Goal: Transaction & Acquisition: Purchase product/service

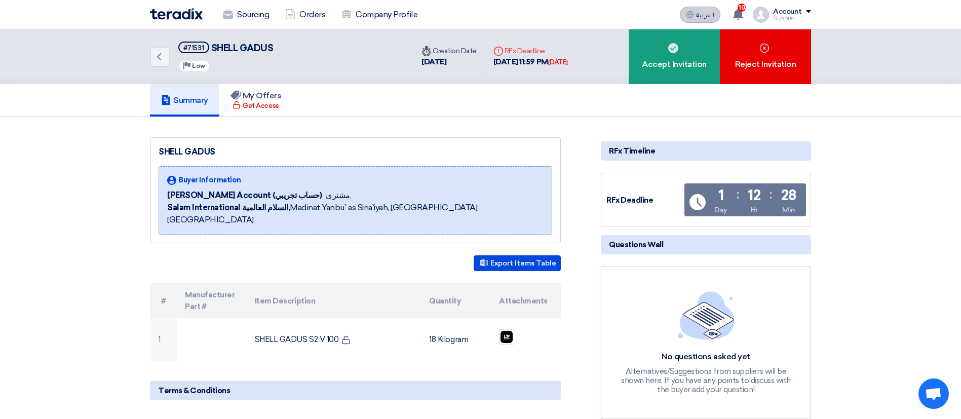
click at [701, 19] on button "العربية ع" at bounding box center [700, 15] width 41 height 16
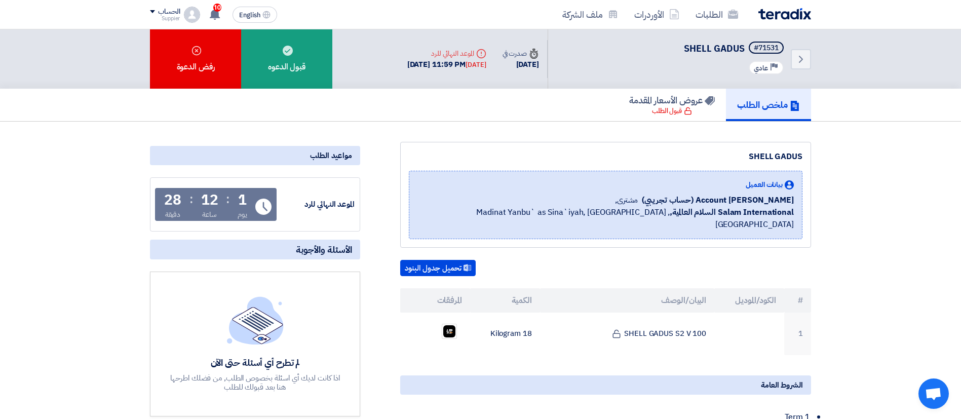
drag, startPoint x: 497, startPoint y: 63, endPoint x: 406, endPoint y: 67, distance: 91.3
click at [406, 67] on div "Back #71531 SHELL GADUS Priority عادي Time صدرت في 23 Sep, 2025 Deadline" at bounding box center [605, 58] width 412 height 59
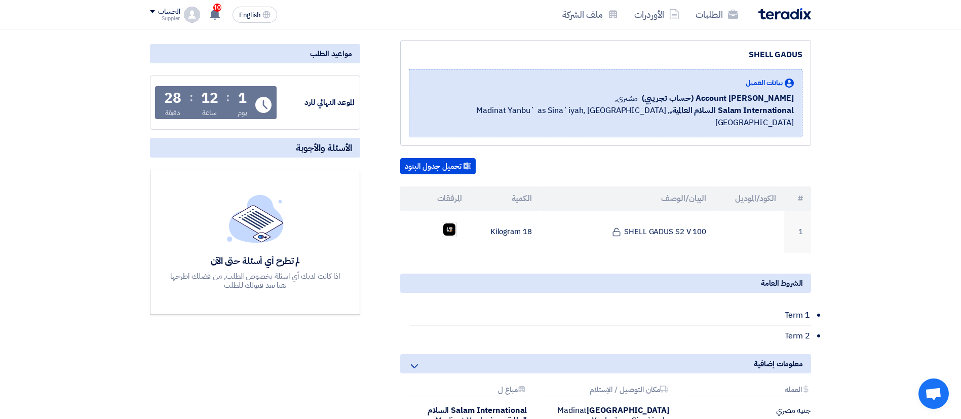
scroll to position [109, 0]
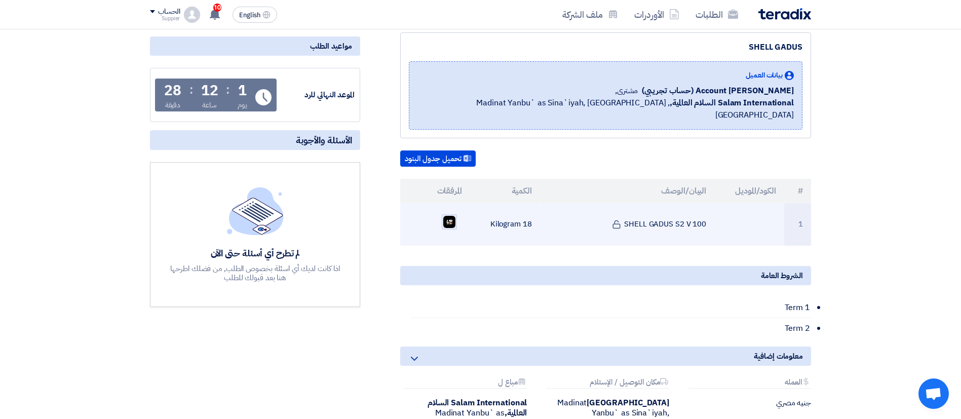
click at [452, 215] on img at bounding box center [449, 222] width 14 height 14
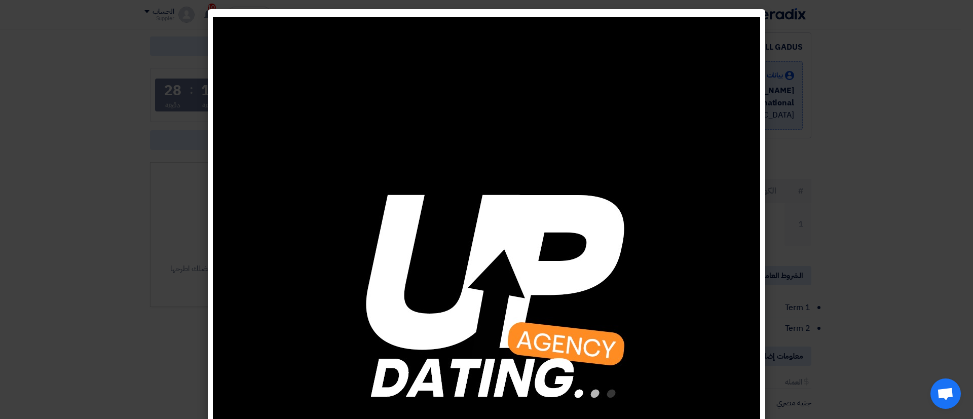
click at [971, 98] on modal-container at bounding box center [486, 209] width 973 height 419
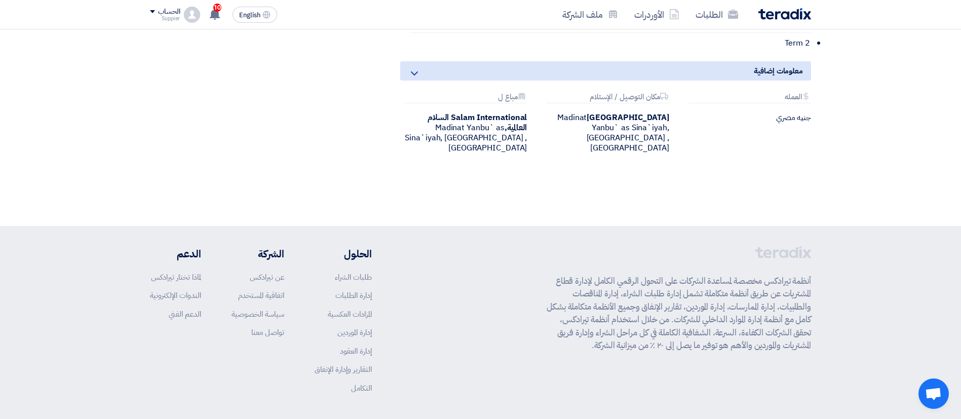
scroll to position [0, 0]
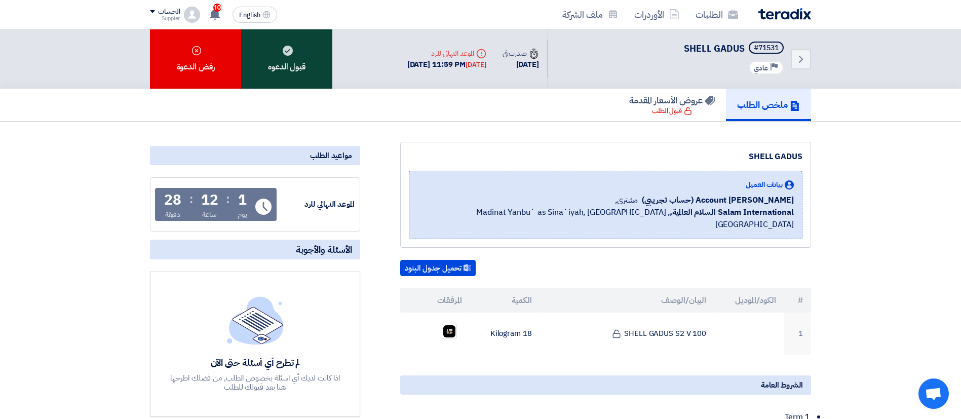
click at [275, 60] on div "قبول الدعوه" at bounding box center [286, 58] width 91 height 59
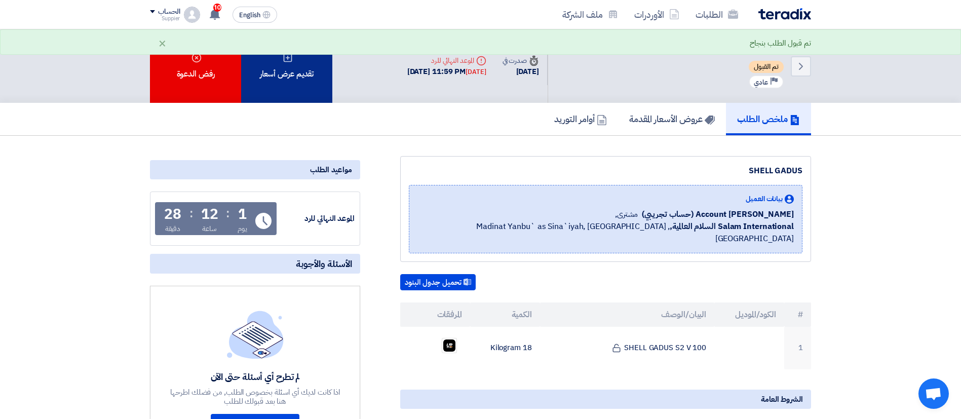
click at [292, 82] on div "تقديم عرض أسعار" at bounding box center [286, 65] width 91 height 73
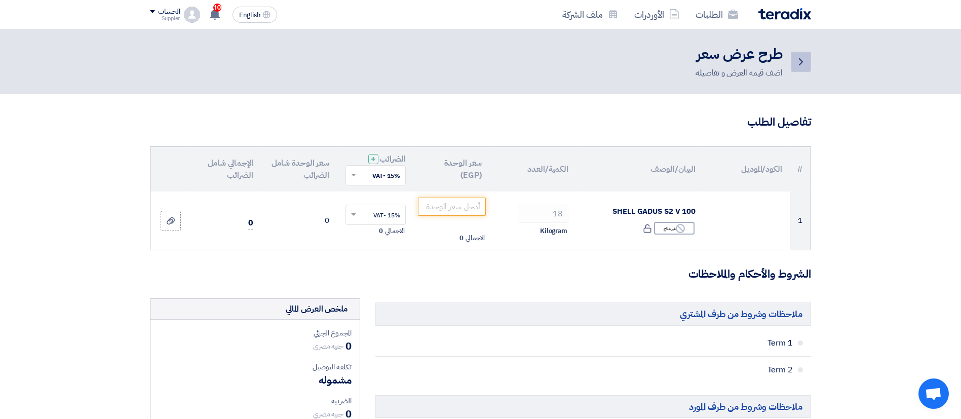
click at [800, 65] on icon "Back" at bounding box center [801, 62] width 12 height 12
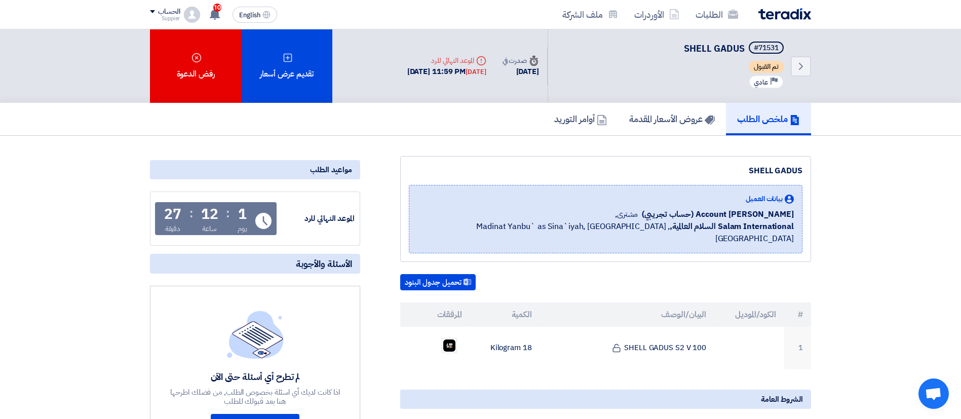
scroll to position [117, 0]
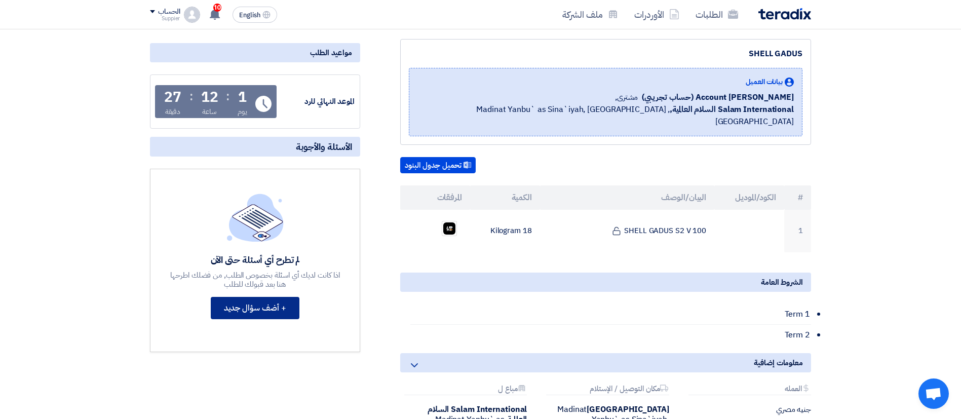
click at [264, 311] on button "+ أضف سؤال جديد" at bounding box center [255, 308] width 89 height 22
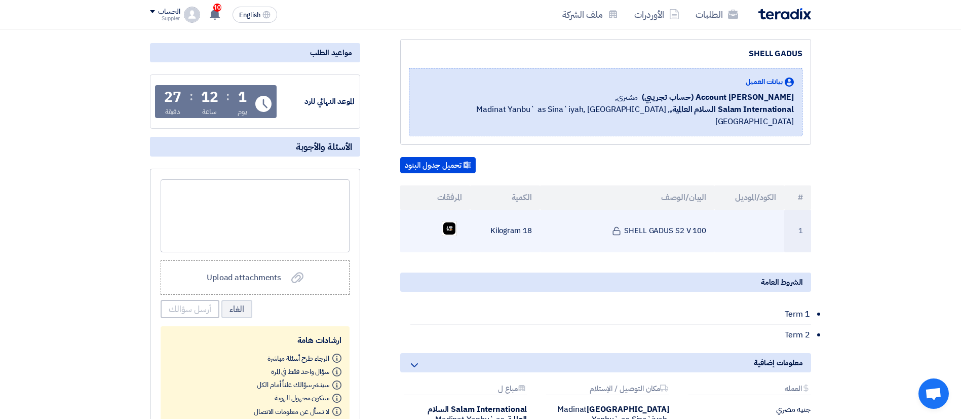
drag, startPoint x: 627, startPoint y: 214, endPoint x: 718, endPoint y: 218, distance: 90.8
click at [718, 218] on tr "1 SHELL GADUS S2 V 100 18 Kilogram" at bounding box center [605, 231] width 411 height 43
copy tr "SHELL GADUS S2 V 100"
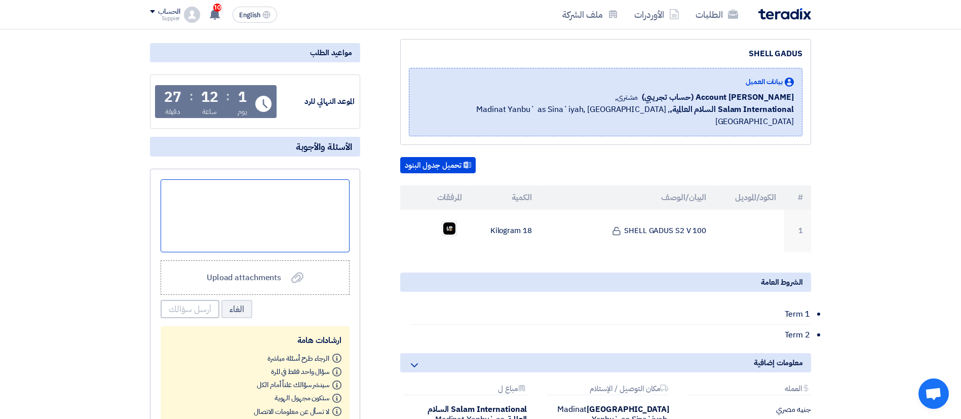
click at [276, 183] on div at bounding box center [255, 215] width 189 height 73
paste div
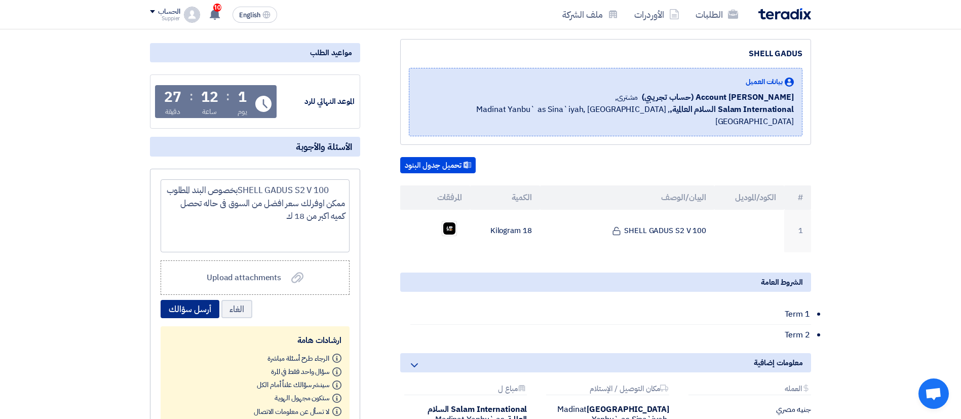
click at [201, 314] on button "أرسل سؤالك" at bounding box center [190, 309] width 59 height 18
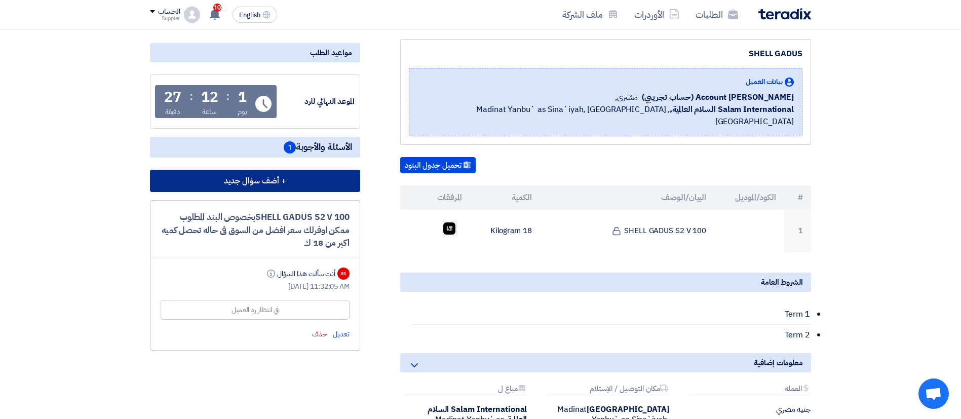
click at [293, 188] on button "+ أضف سؤال جديد" at bounding box center [255, 181] width 210 height 22
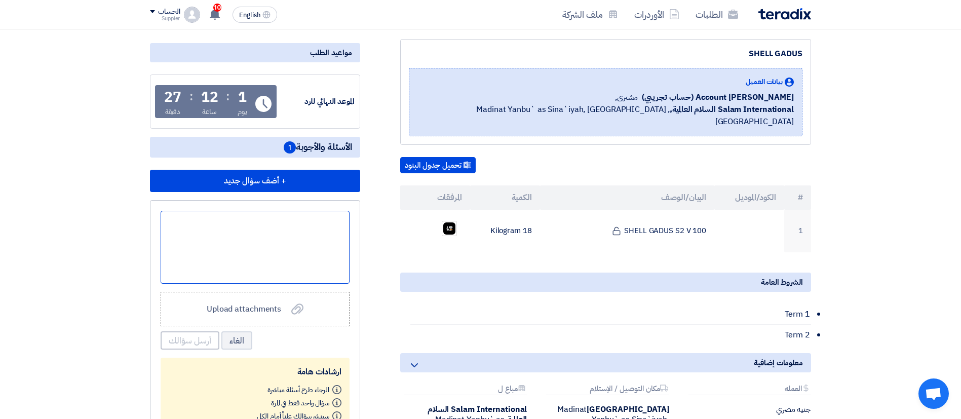
click at [285, 228] on div at bounding box center [255, 247] width 189 height 73
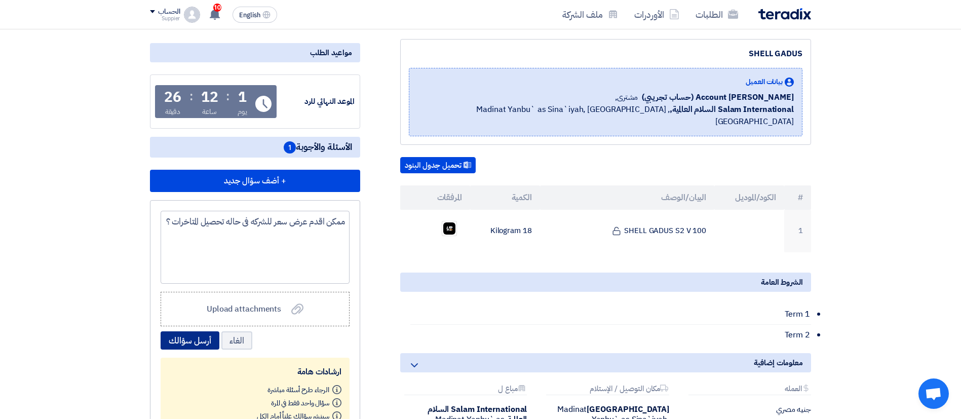
click at [180, 345] on button "أرسل سؤالك" at bounding box center [190, 340] width 59 height 18
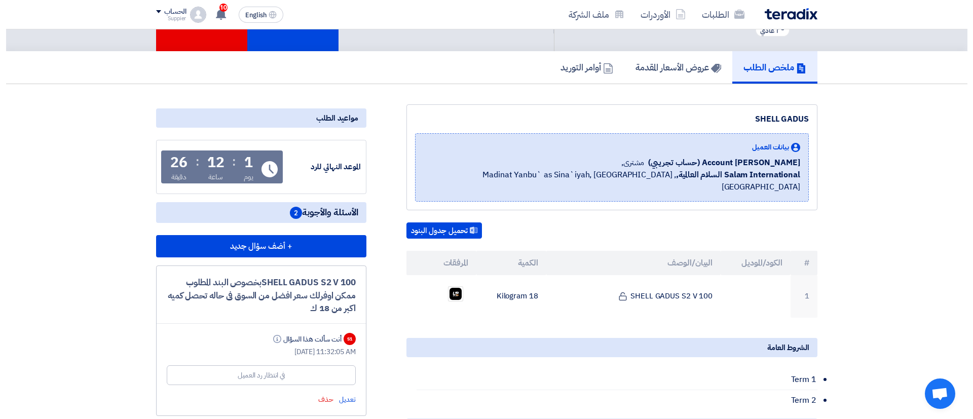
scroll to position [43, 0]
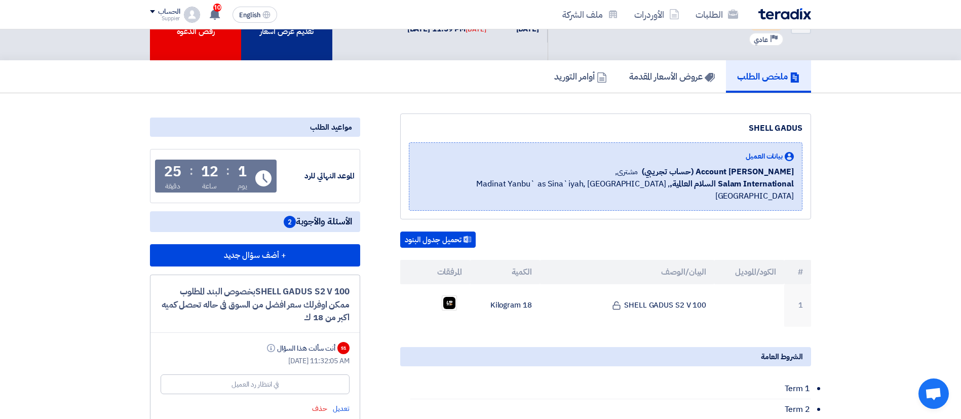
click at [290, 35] on div "تقديم عرض أسعار" at bounding box center [286, 23] width 91 height 73
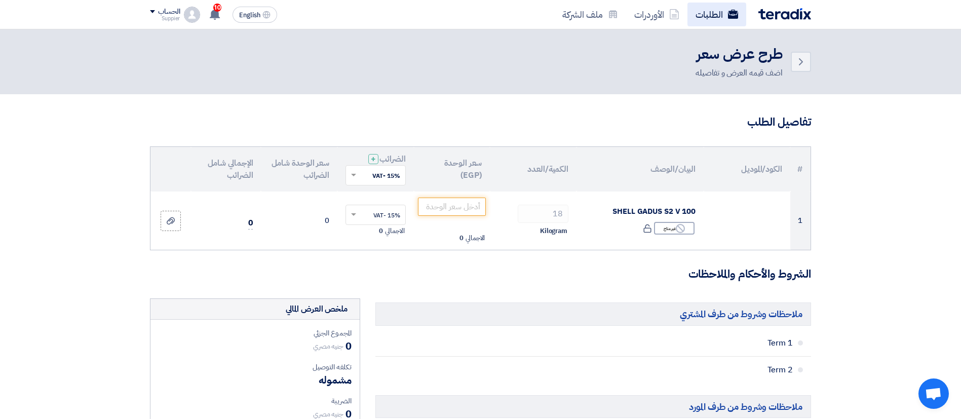
click at [713, 20] on link "الطلبات" at bounding box center [717, 15] width 59 height 24
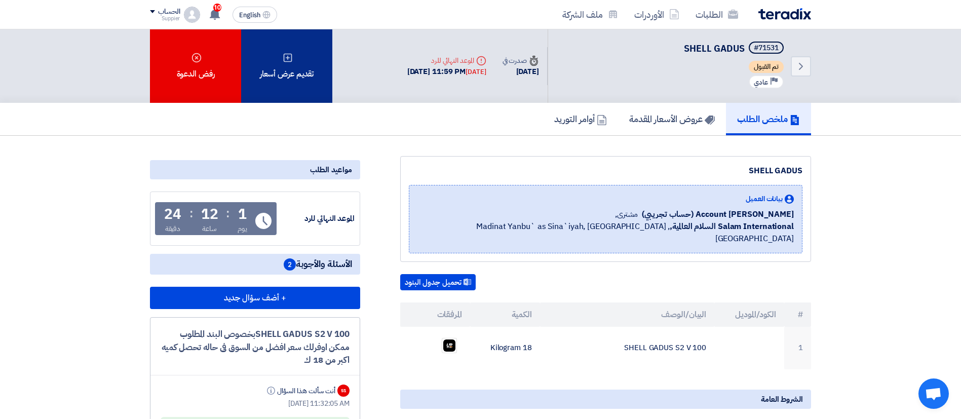
click at [301, 65] on div "تقديم عرض أسعار" at bounding box center [286, 65] width 91 height 73
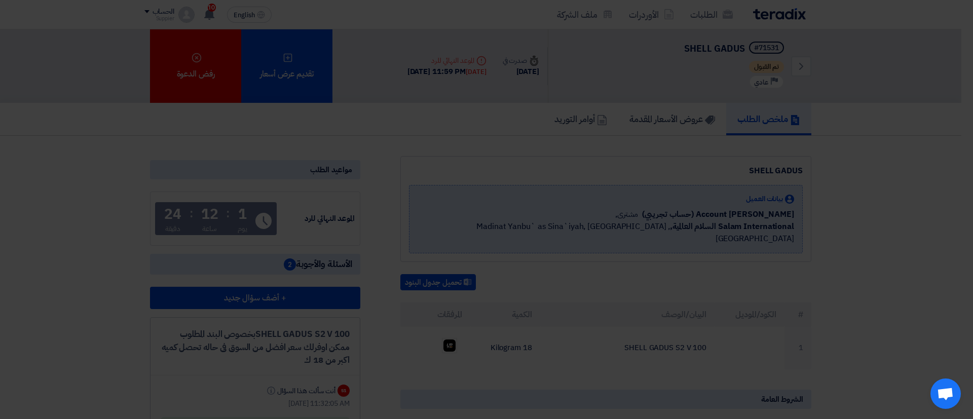
click at [455, 162] on div "أبدأ في تقديم عرض أسعار جديد تقديم عرض أسعار جديد من البداية" at bounding box center [486, 100] width 557 height 146
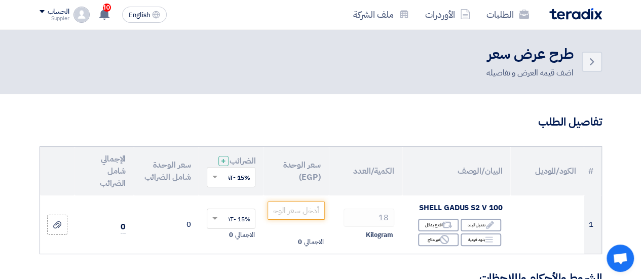
drag, startPoint x: 826, startPoint y: 22, endPoint x: 308, endPoint y: 136, distance: 530.4
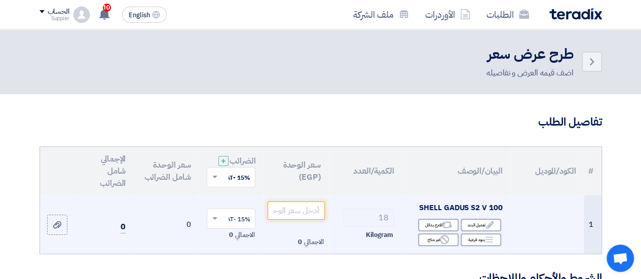
click at [440, 212] on span "SHELL GADUS S2 V 100" at bounding box center [460, 207] width 83 height 11
click at [439, 212] on span "SHELL GADUS S2 V 100" at bounding box center [460, 207] width 83 height 11
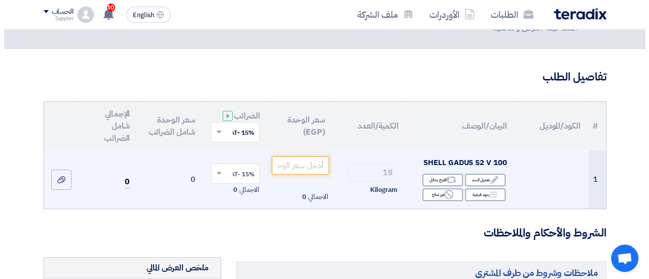
scroll to position [45, 0]
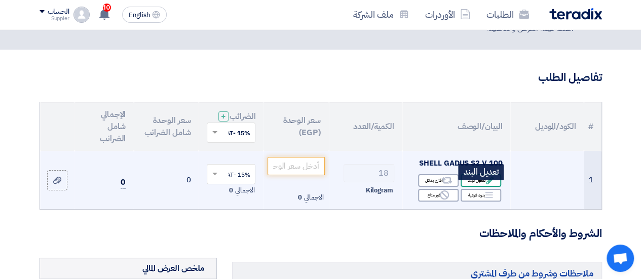
click at [475, 187] on div "Edit تعديل البند" at bounding box center [481, 180] width 41 height 13
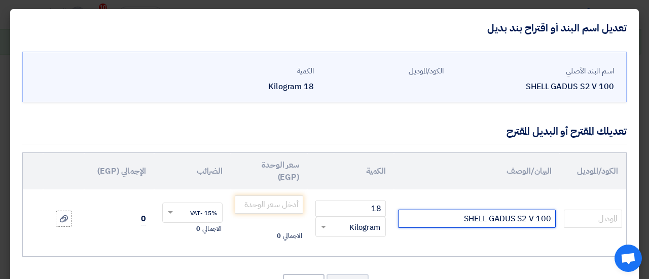
drag, startPoint x: 538, startPoint y: 216, endPoint x: 560, endPoint y: 216, distance: 21.8
click at [560, 216] on td "SHELL GADUS S2 V 100" at bounding box center [477, 219] width 166 height 59
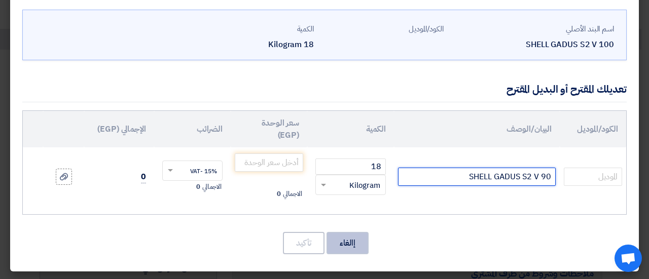
type input "SHELL GADUS S2 V 90"
click at [365, 243] on button "إالغاء" at bounding box center [347, 243] width 42 height 22
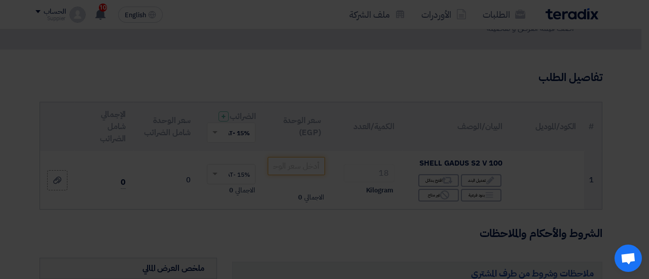
scroll to position [0, 0]
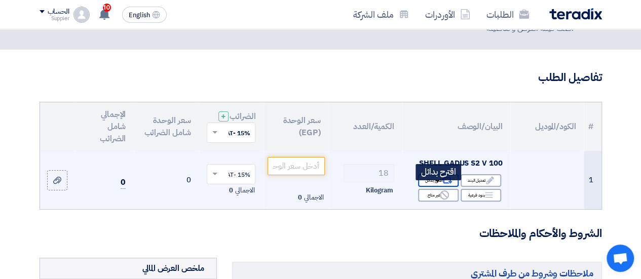
click at [444, 186] on icon "Alternative" at bounding box center [447, 180] width 11 height 11
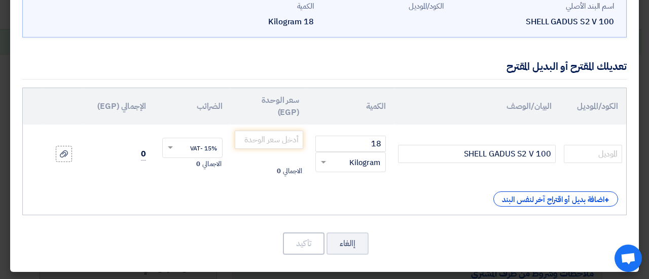
scroll to position [64, 0]
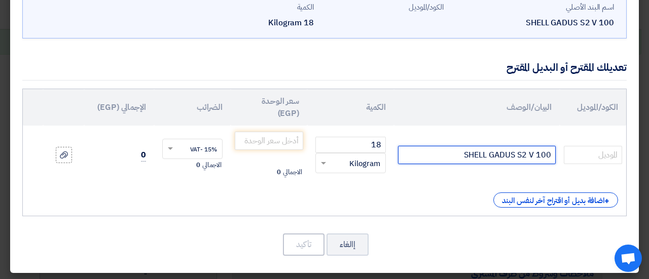
click at [491, 156] on input "SHELL GADUS S2 V 100" at bounding box center [477, 155] width 158 height 18
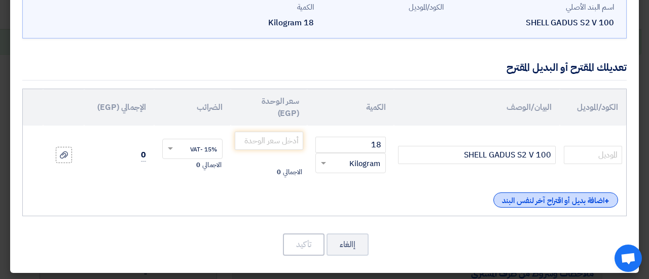
click at [548, 200] on div "+ اضافة بديل أو اقتراح آخر لنفس البند" at bounding box center [555, 200] width 125 height 15
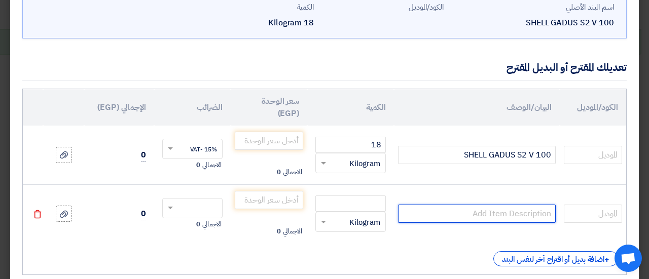
click at [512, 212] on input "text" at bounding box center [477, 214] width 158 height 18
paste input "SHELL GADUS S2 V 100"
drag, startPoint x: 538, startPoint y: 216, endPoint x: 568, endPoint y: 217, distance: 29.9
click at [568, 217] on tr "SHELL GADUS S2 V 100 RFQ_STEP1.ITEMS.2.TYPE_PLACEHOLDER" at bounding box center [324, 213] width 603 height 59
type input "SHELL GADUS S2 V 90"
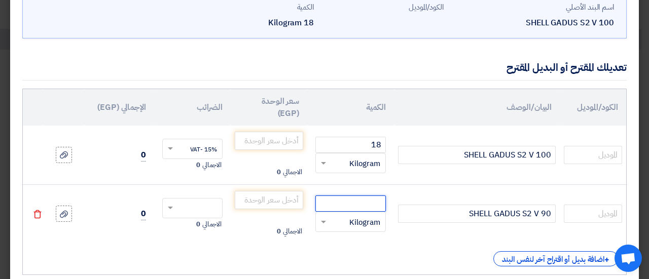
click at [364, 200] on input "number" at bounding box center [350, 204] width 70 height 16
type input "18"
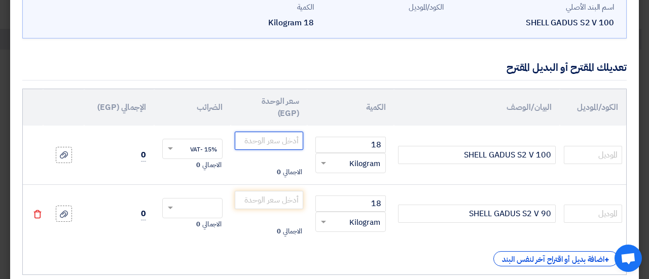
click at [278, 143] on input "number" at bounding box center [269, 141] width 68 height 18
type input "5500"
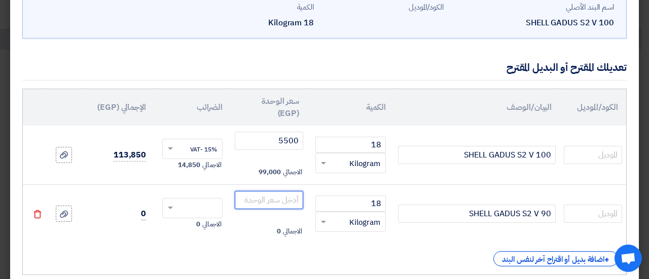
click at [294, 196] on input "number" at bounding box center [269, 200] width 68 height 18
type input "5100"
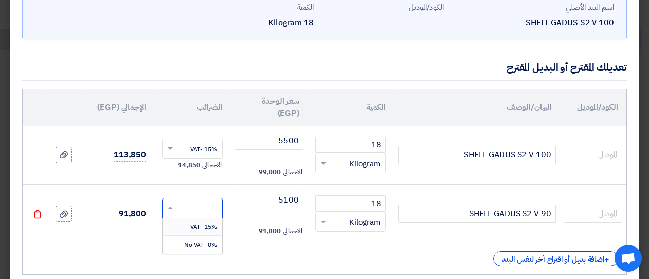
click at [191, 202] on input "text" at bounding box center [199, 209] width 38 height 16
click at [213, 229] on span "15% -VAT" at bounding box center [203, 226] width 27 height 9
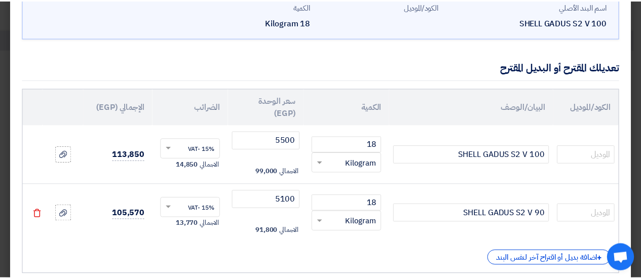
scroll to position [124, 0]
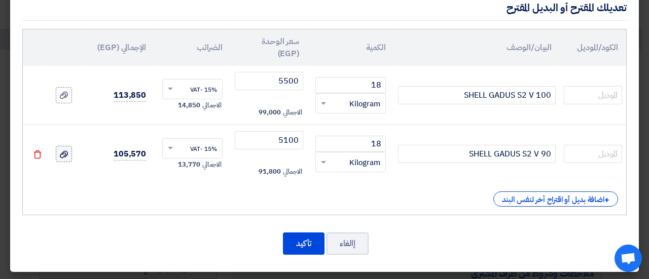
click at [72, 146] on label at bounding box center [64, 154] width 16 height 16
click at [0, 0] on input "file" at bounding box center [0, 0] width 0 height 0
click at [72, 100] on label at bounding box center [64, 95] width 16 height 16
click at [0, 0] on input "file" at bounding box center [0, 0] width 0 height 0
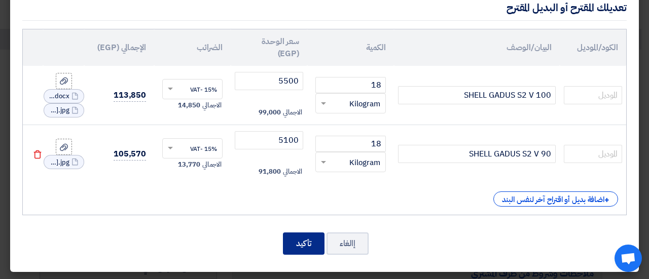
click at [318, 246] on button "تأكيد" at bounding box center [304, 244] width 42 height 22
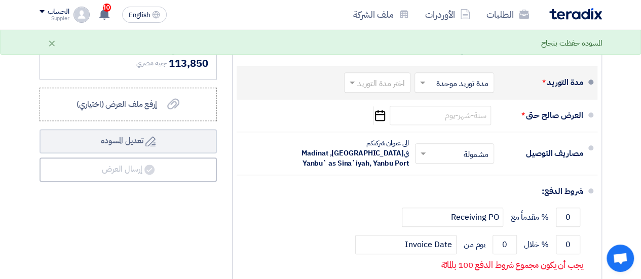
scroll to position [418, 0]
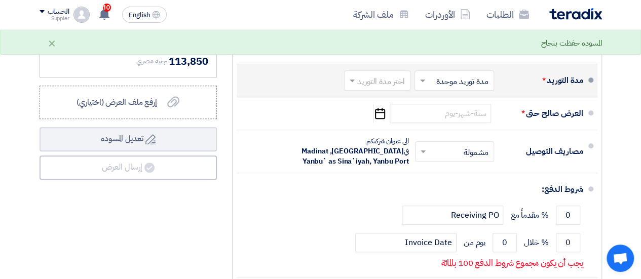
click at [388, 86] on input "text" at bounding box center [375, 81] width 61 height 15
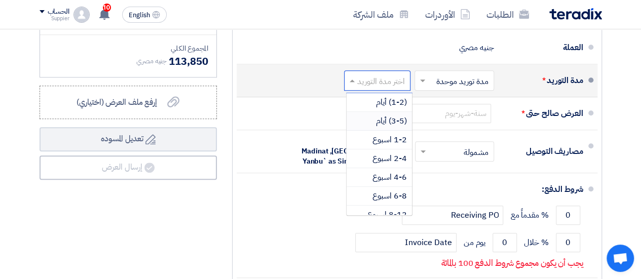
click at [386, 124] on span "(3-5) أيام" at bounding box center [391, 121] width 31 height 12
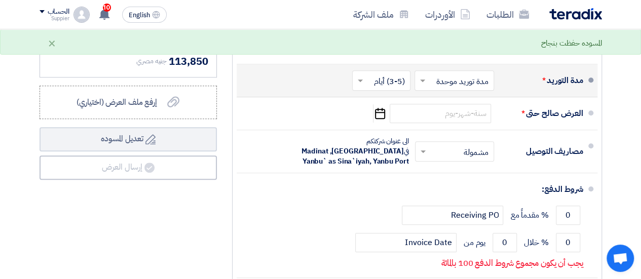
click at [422, 85] on span at bounding box center [421, 81] width 13 height 10
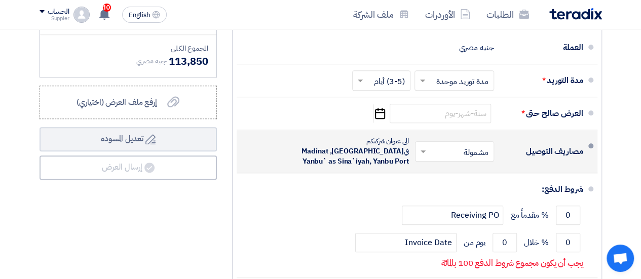
click at [532, 161] on div "مصاريف التوصيل" at bounding box center [542, 151] width 81 height 24
click at [434, 149] on div "× مشمولة ×" at bounding box center [454, 151] width 79 height 20
click at [454, 195] on div "غير مشمولة" at bounding box center [457, 192] width 78 height 18
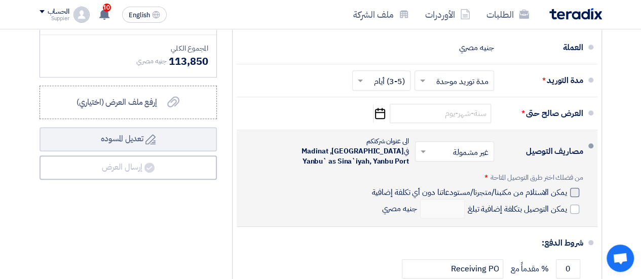
click at [573, 197] on div at bounding box center [574, 192] width 9 height 9
click at [567, 200] on input "يمكن الاستلام من مكتبنا/متجرنا/مستودعاتنا دون أي تكلفة إضافية" at bounding box center [467, 196] width 197 height 19
checkbox input "true"
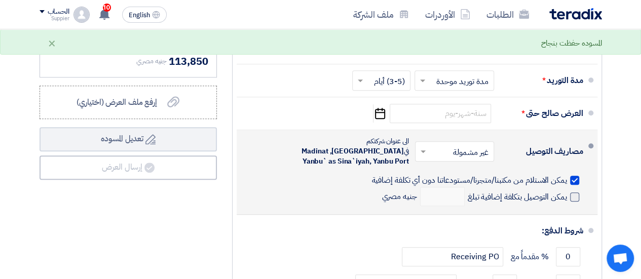
click at [573, 200] on span at bounding box center [574, 197] width 9 height 9
click at [567, 200] on input "يمكن التوصيل بتكلفة إضافية تبلغ" at bounding box center [516, 201] width 101 height 19
checkbox input "true"
click at [436, 205] on input "number" at bounding box center [442, 196] width 45 height 19
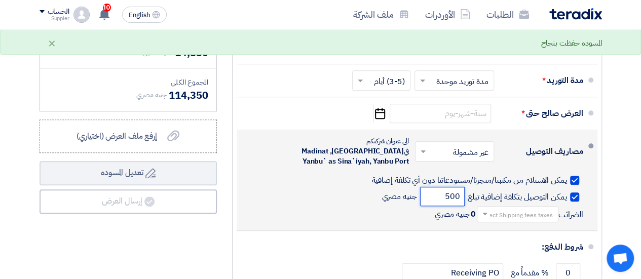
type input "500"
click at [485, 219] on span at bounding box center [483, 214] width 13 height 10
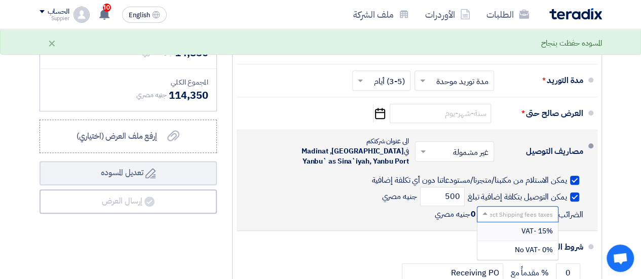
click at [536, 241] on div "15% -VAT" at bounding box center [517, 231] width 81 height 19
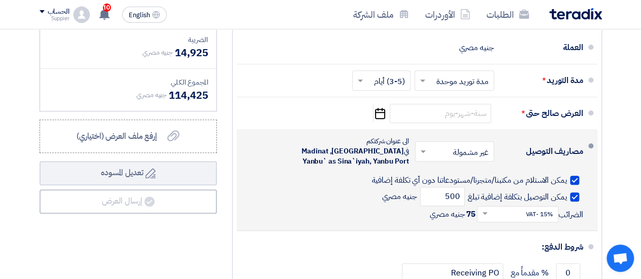
click at [418, 155] on span at bounding box center [422, 151] width 13 height 10
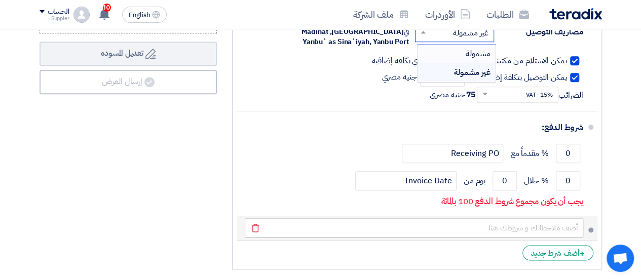
scroll to position [536, 0]
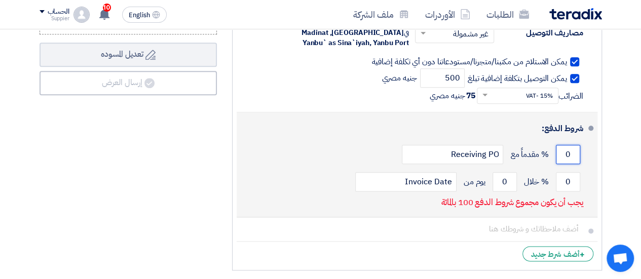
click at [563, 160] on input "0" at bounding box center [568, 154] width 24 height 19
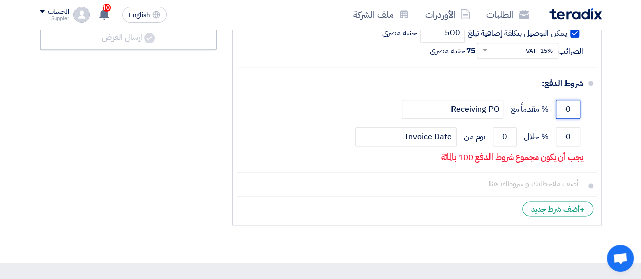
scroll to position [581, 0]
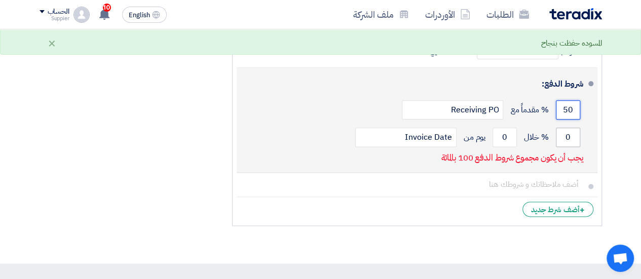
type input "50"
click at [572, 144] on input "0" at bounding box center [568, 137] width 24 height 19
type input "50"
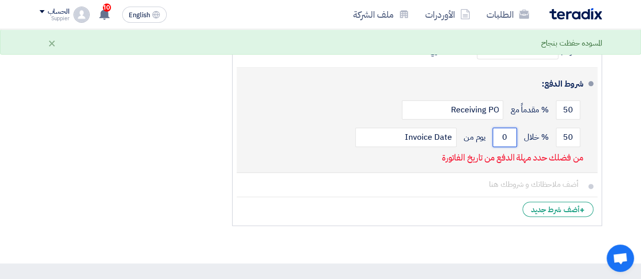
click at [504, 147] on input "0" at bounding box center [505, 137] width 24 height 19
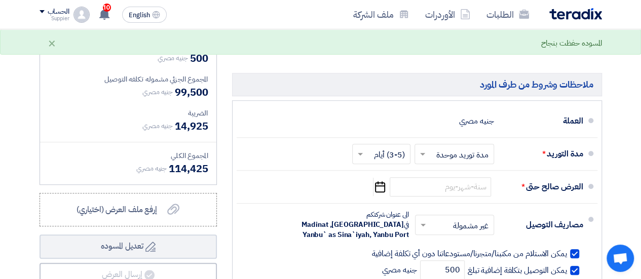
scroll to position [345, 0]
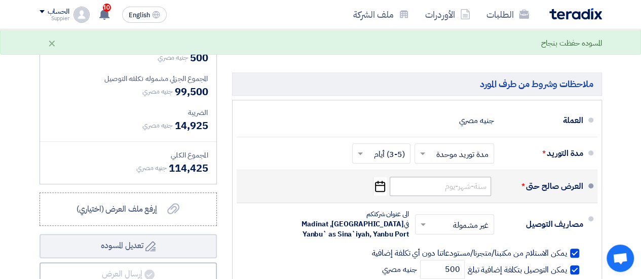
type input "90"
click at [418, 195] on input at bounding box center [440, 186] width 101 height 19
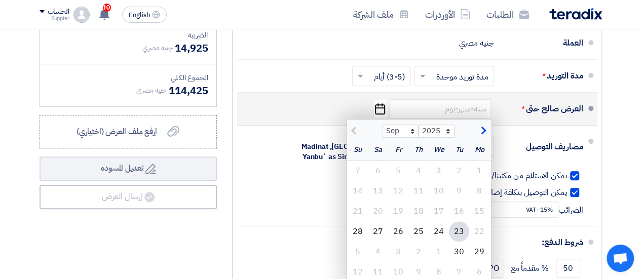
scroll to position [422, 0]
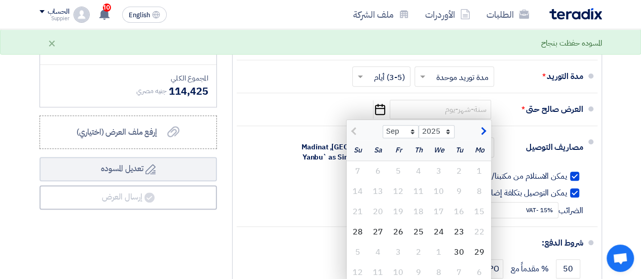
click at [148, 232] on div "ملخص العرض المالي المجموع الجزئي جنيه مصري 99,000 تكلفه التوصيل" at bounding box center [128, 136] width 193 height 474
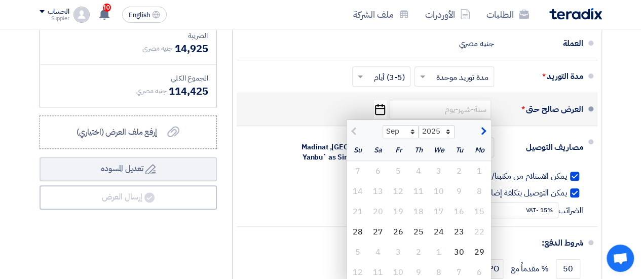
click at [514, 108] on div "العرض صالح حتى *" at bounding box center [542, 109] width 81 height 24
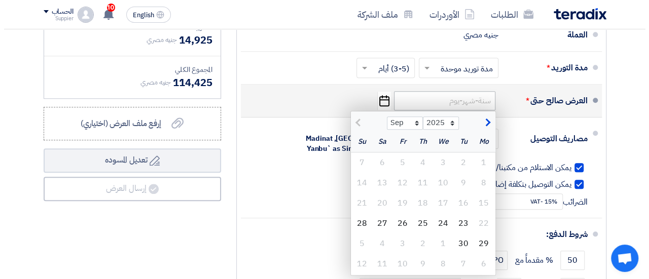
scroll to position [431, 0]
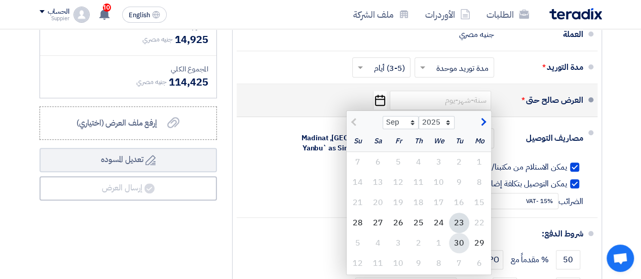
click at [459, 249] on div "30" at bounding box center [459, 243] width 20 height 20
type input "9/30/2025"
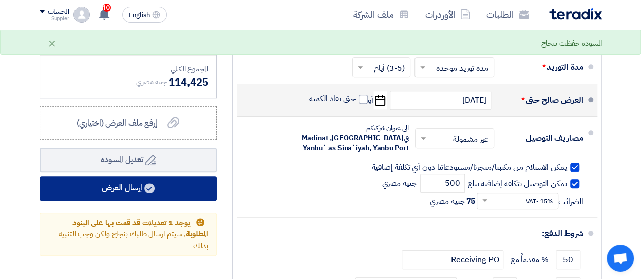
click at [135, 196] on button "إرسال العرض" at bounding box center [128, 188] width 177 height 24
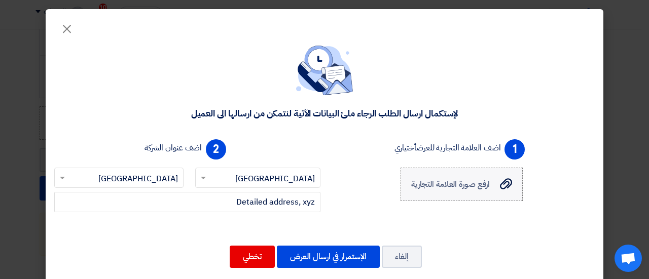
click at [486, 190] on span "ارفع صورة العلامة التجارية" at bounding box center [450, 184] width 79 height 12
click at [0, 0] on input "ارفع صورة العلامة التجارية ارفع صورة العلامة التجارية" at bounding box center [0, 0] width 0 height 0
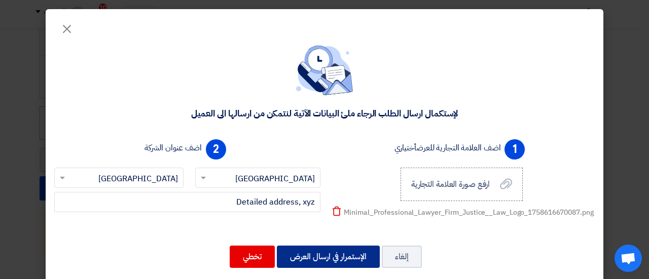
click at [364, 261] on button "الإستمرار في ارسال العرض" at bounding box center [328, 257] width 103 height 22
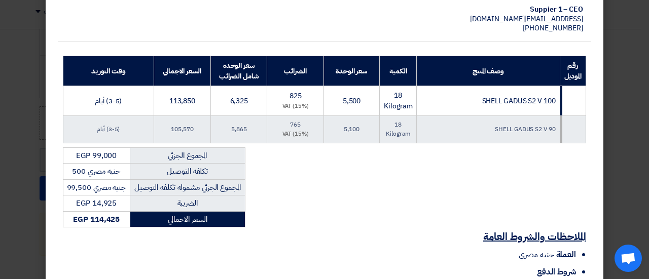
scroll to position [139, 0]
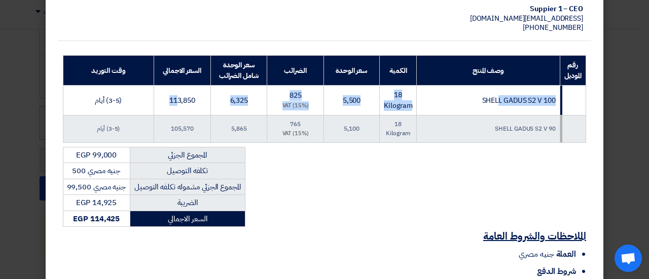
drag, startPoint x: 500, startPoint y: 88, endPoint x: 181, endPoint y: 88, distance: 318.8
click at [181, 88] on tr "SHELL GADUS S2 V 100 18 Kilogram 5,500 825 (15%) VAT 6,325 113,850 (3-5) أيام" at bounding box center [324, 101] width 523 height 30
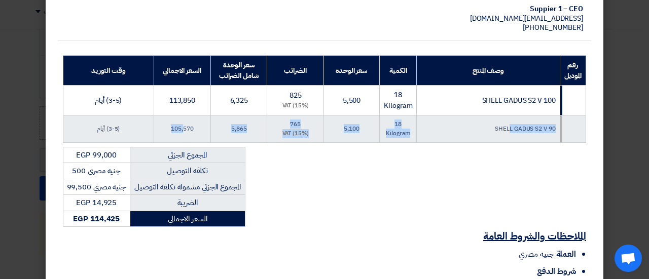
drag, startPoint x: 511, startPoint y: 112, endPoint x: 187, endPoint y: 115, distance: 324.4
click at [187, 116] on tr "SHELL GADUS S2 V 90 18 Kilogram 5,100 765 (15%) VAT 5,865 105,570 (3-5) أيام" at bounding box center [324, 129] width 523 height 27
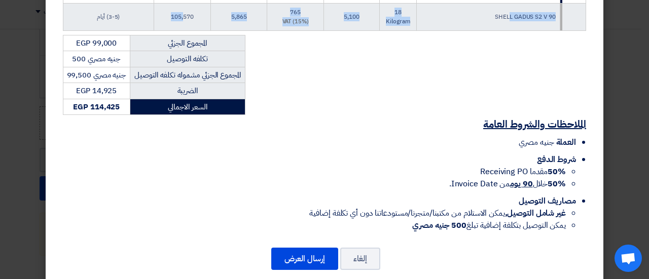
scroll to position [251, 0]
click at [324, 248] on button "إرسال العرض" at bounding box center [304, 259] width 67 height 22
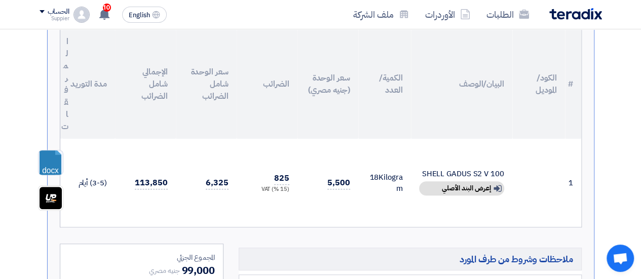
scroll to position [243, 0]
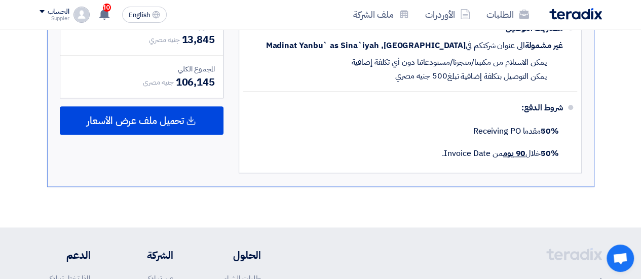
scroll to position [557, 0]
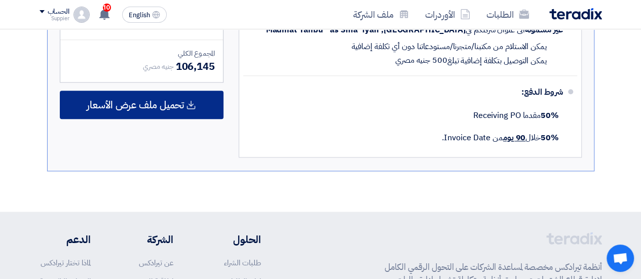
click at [152, 105] on span "تحميل ملف عرض الأسعار" at bounding box center [135, 104] width 97 height 9
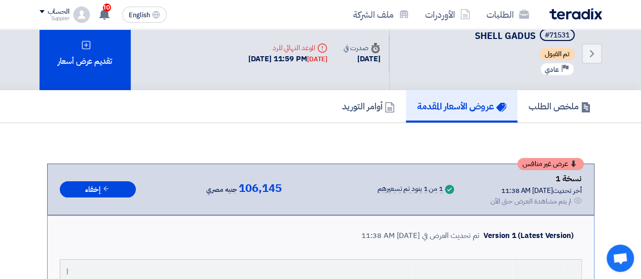
scroll to position [0, 0]
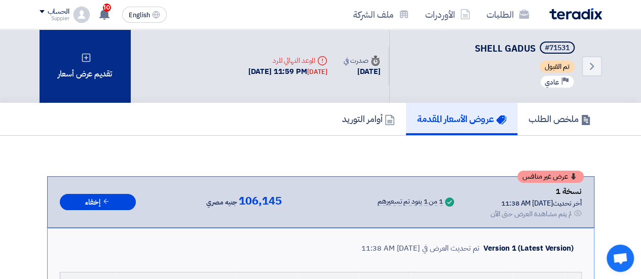
click at [109, 65] on div "تقديم عرض أسعار" at bounding box center [85, 65] width 91 height 73
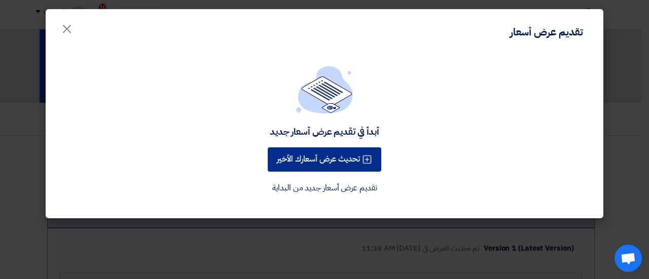
click at [337, 166] on button "تحديث عرض أسعارك الأخير" at bounding box center [325, 159] width 114 height 24
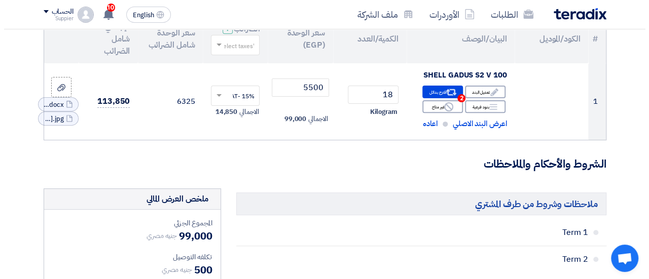
scroll to position [132, 0]
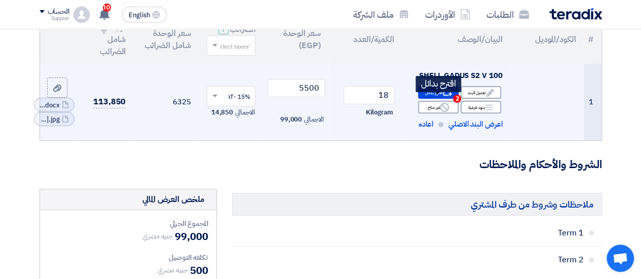
click at [439, 95] on div "Alternative اقترح بدائل 2" at bounding box center [438, 92] width 41 height 13
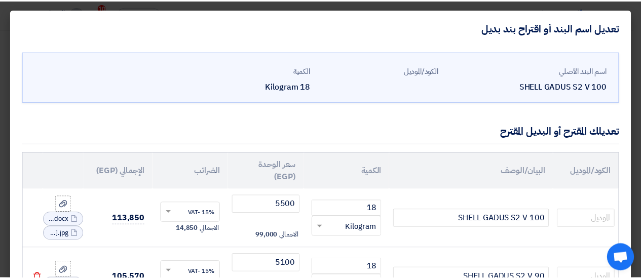
scroll to position [124, 0]
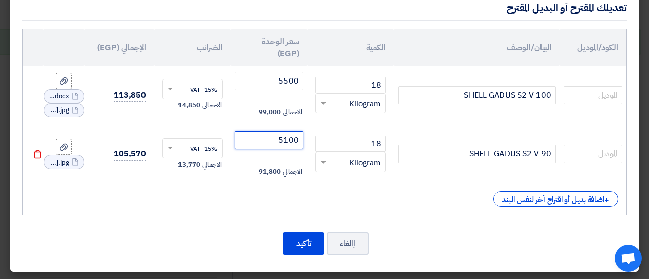
click at [295, 145] on input "5100" at bounding box center [269, 140] width 68 height 18
type input "5000"
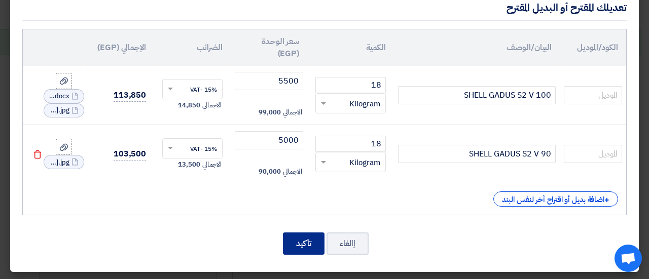
click at [300, 237] on button "تأكيد" at bounding box center [304, 244] width 42 height 22
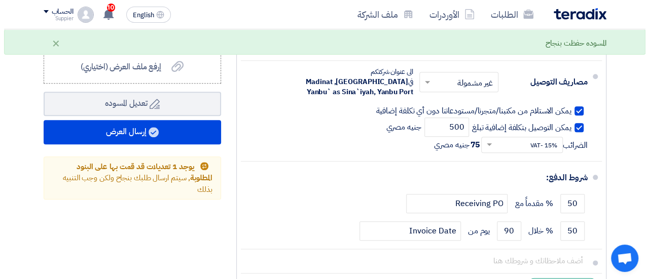
scroll to position [508, 0]
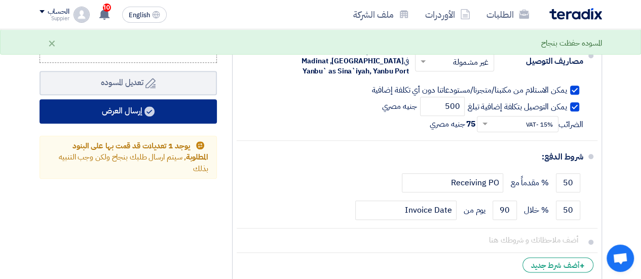
click at [116, 120] on button "إرسال العرض" at bounding box center [128, 111] width 177 height 24
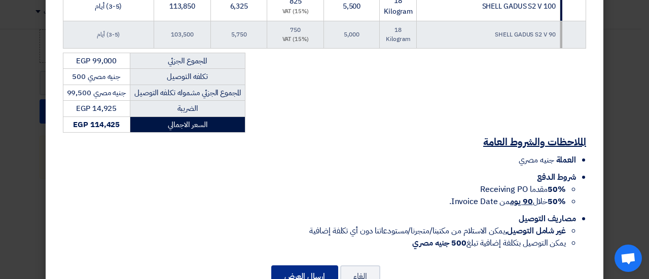
scroll to position [257, 0]
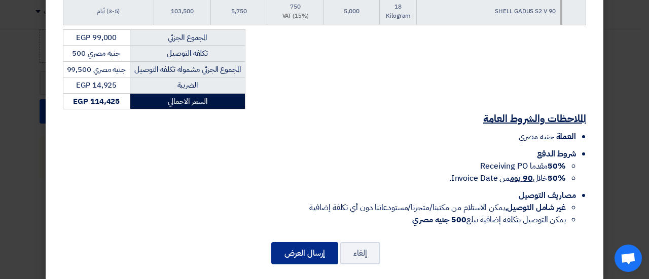
click at [316, 242] on button "إرسال العرض" at bounding box center [304, 253] width 67 height 22
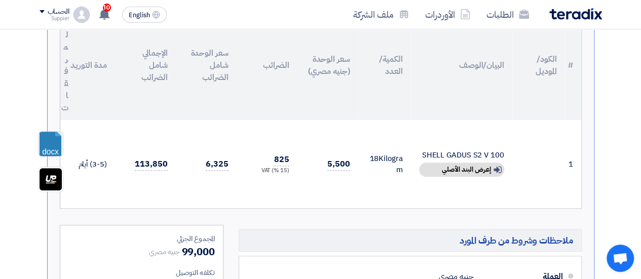
scroll to position [263, 0]
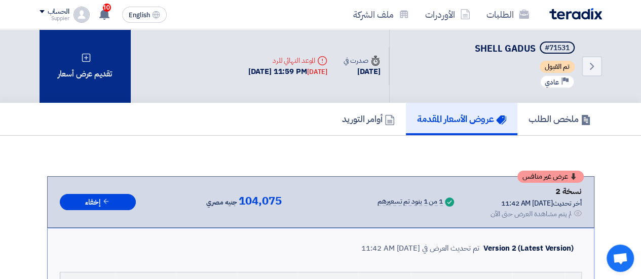
click at [111, 86] on div "تقديم عرض أسعار" at bounding box center [85, 65] width 91 height 73
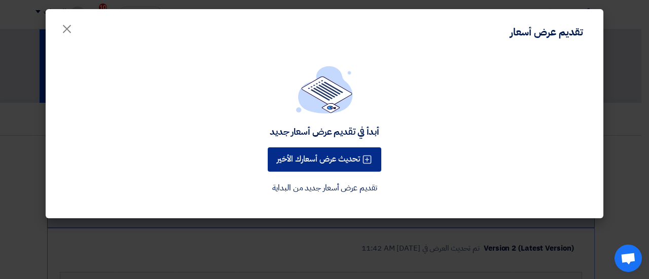
click at [307, 150] on button "تحديث عرض أسعارك الأخير" at bounding box center [325, 159] width 114 height 24
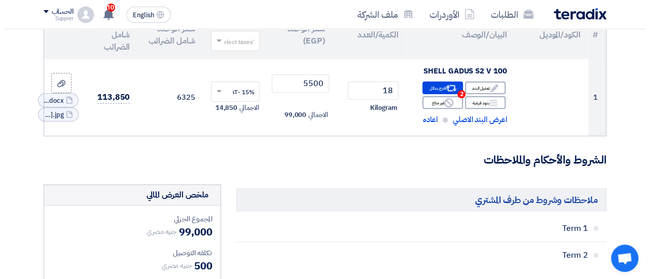
scroll to position [137, 0]
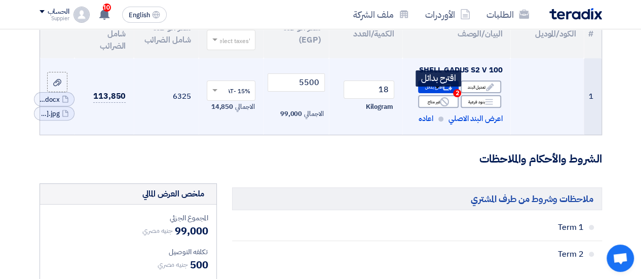
click at [443, 91] on use at bounding box center [447, 87] width 11 height 7
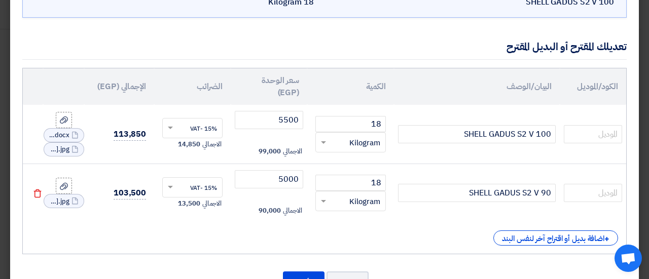
scroll to position [85, 0]
click at [289, 185] on input "5000" at bounding box center [269, 179] width 68 height 18
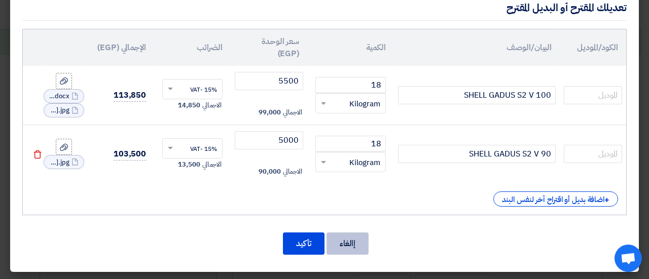
click at [352, 245] on button "إالغاء" at bounding box center [347, 244] width 42 height 22
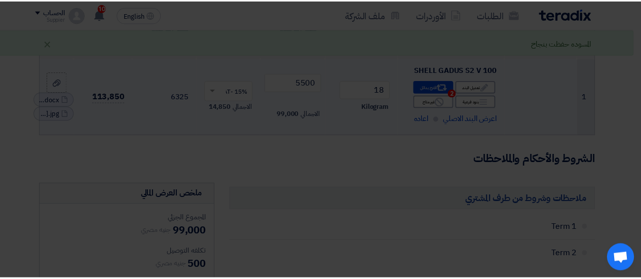
scroll to position [0, 0]
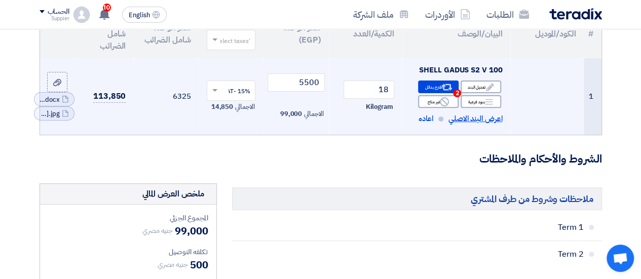
click at [481, 125] on span "اعرض البند الاصلي" at bounding box center [476, 119] width 54 height 12
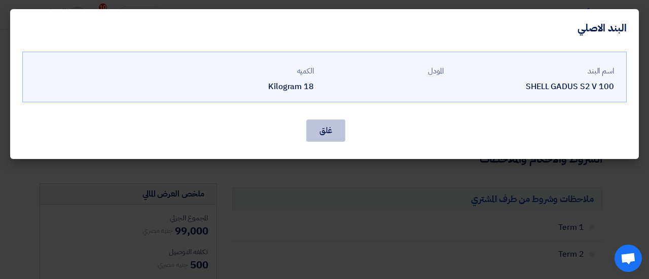
click at [333, 127] on button "غلق" at bounding box center [325, 131] width 39 height 22
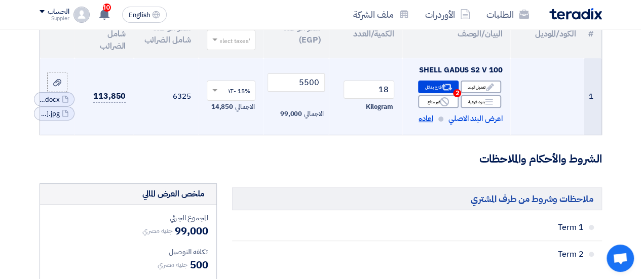
click at [420, 125] on span "اعاده" at bounding box center [426, 119] width 15 height 12
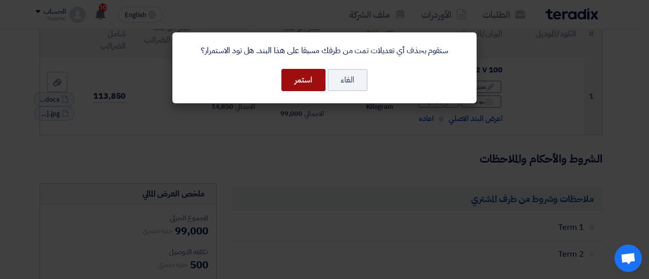
click at [304, 77] on button "استمر" at bounding box center [303, 80] width 44 height 22
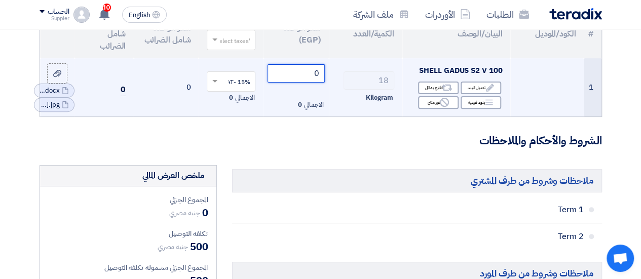
click at [318, 82] on input "0" at bounding box center [296, 73] width 57 height 18
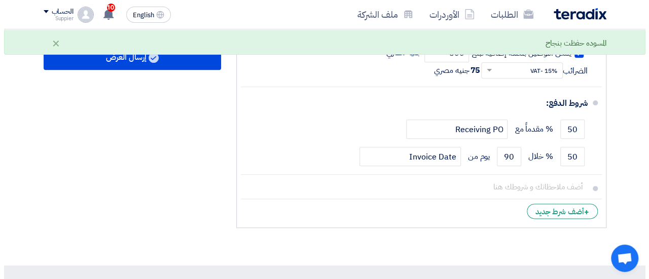
scroll to position [543, 0]
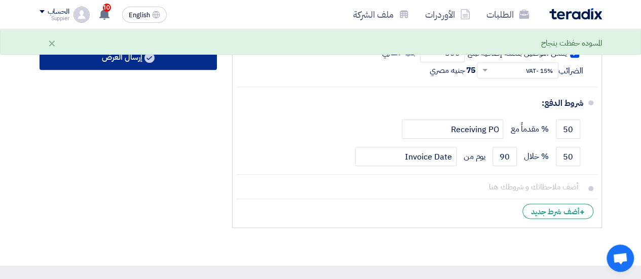
type input "4900"
click at [121, 70] on button "إرسال العرض" at bounding box center [128, 58] width 177 height 24
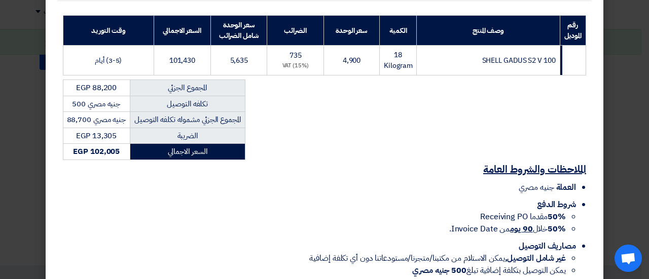
scroll to position [230, 0]
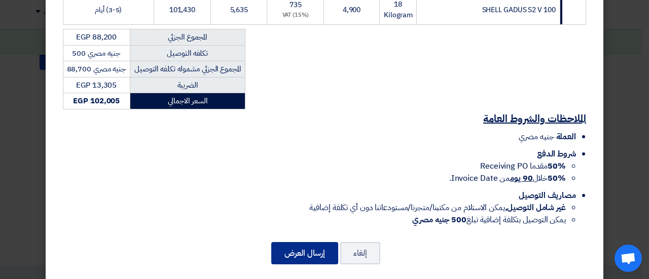
click at [303, 242] on button "إرسال العرض" at bounding box center [304, 253] width 67 height 22
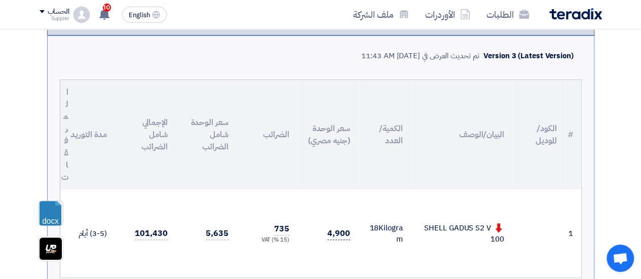
scroll to position [187, 0]
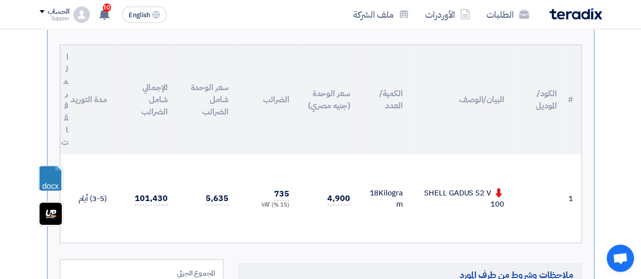
scroll to position [229, 0]
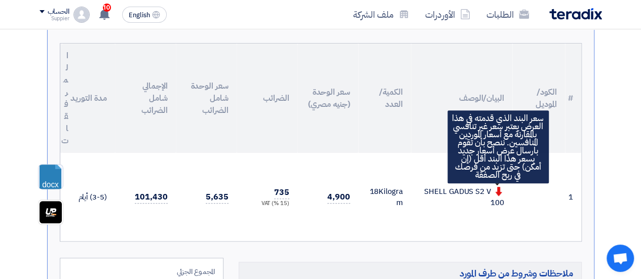
click at [499, 191] on use at bounding box center [498, 191] width 7 height 9
click at [498, 191] on use at bounding box center [498, 191] width 7 height 9
click at [497, 191] on use at bounding box center [498, 191] width 7 height 9
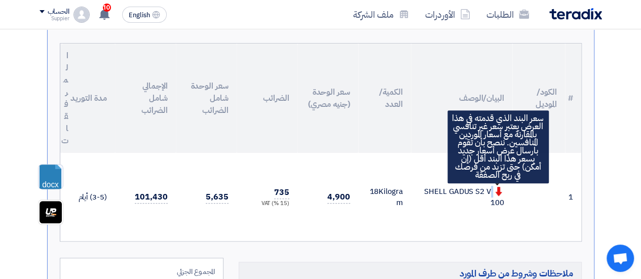
click at [497, 191] on use at bounding box center [498, 191] width 7 height 9
